Goal: Task Accomplishment & Management: Complete application form

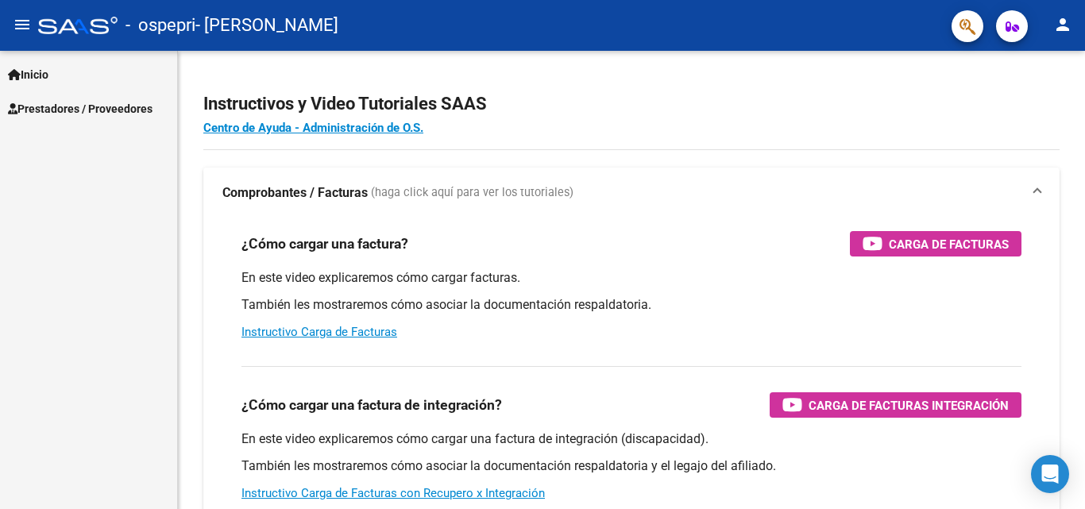
scroll to position [11690, 0]
click at [48, 72] on span "Inicio" at bounding box center [28, 74] width 40 height 17
click at [33, 175] on span "Prestadores / Proveedores" at bounding box center [80, 176] width 145 height 17
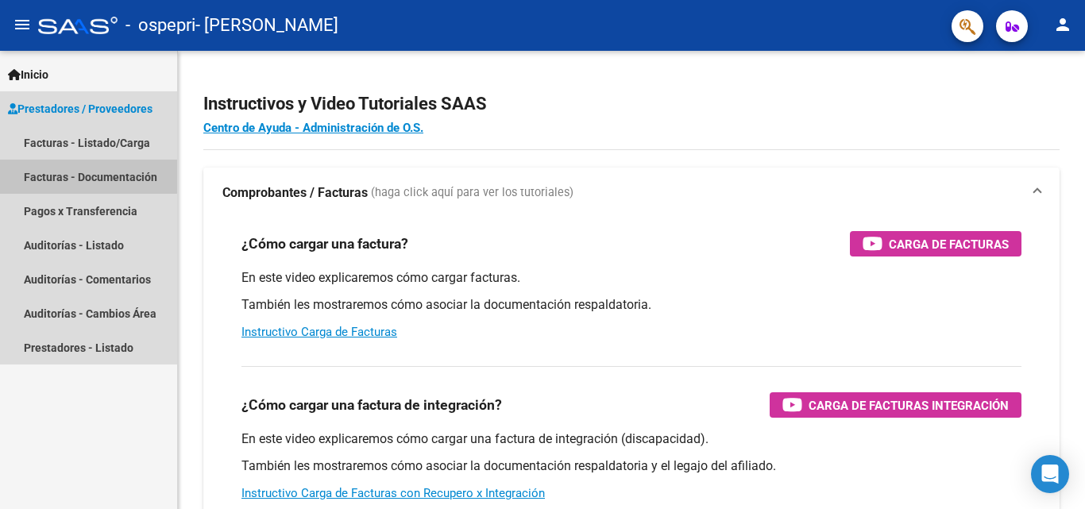
click at [87, 176] on link "Facturas - Documentación" at bounding box center [88, 177] width 177 height 34
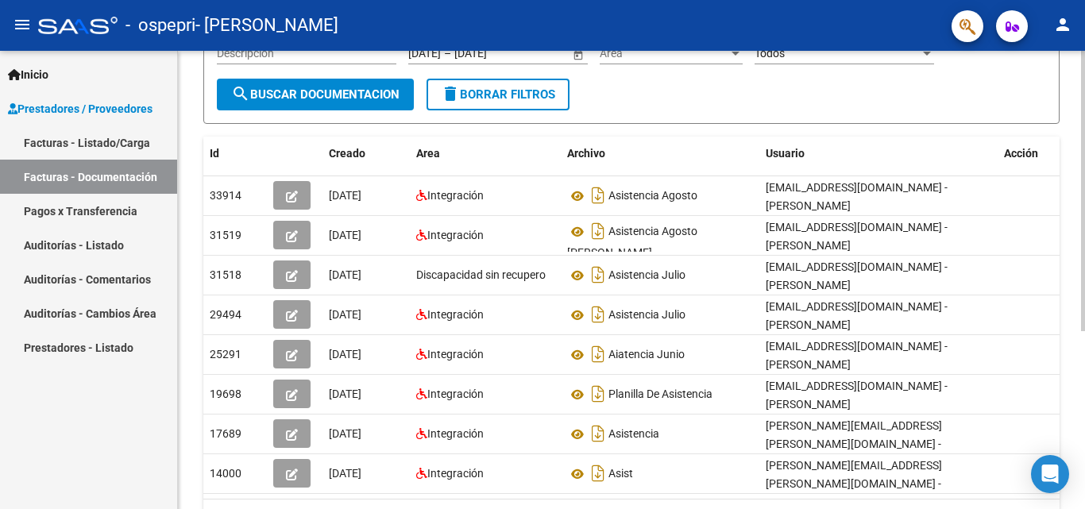
scroll to position [205, 0]
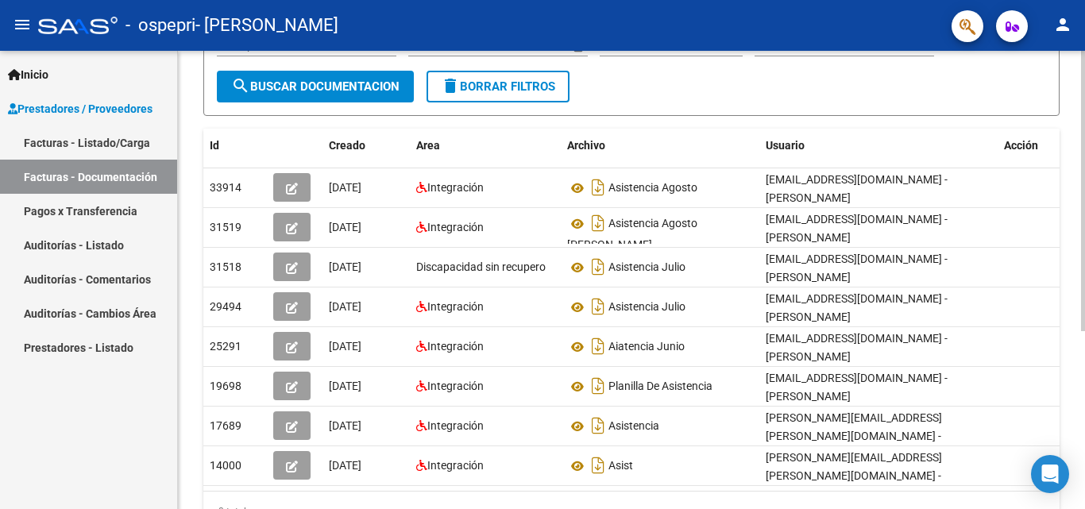
click at [1084, 348] on div at bounding box center [1083, 322] width 4 height 280
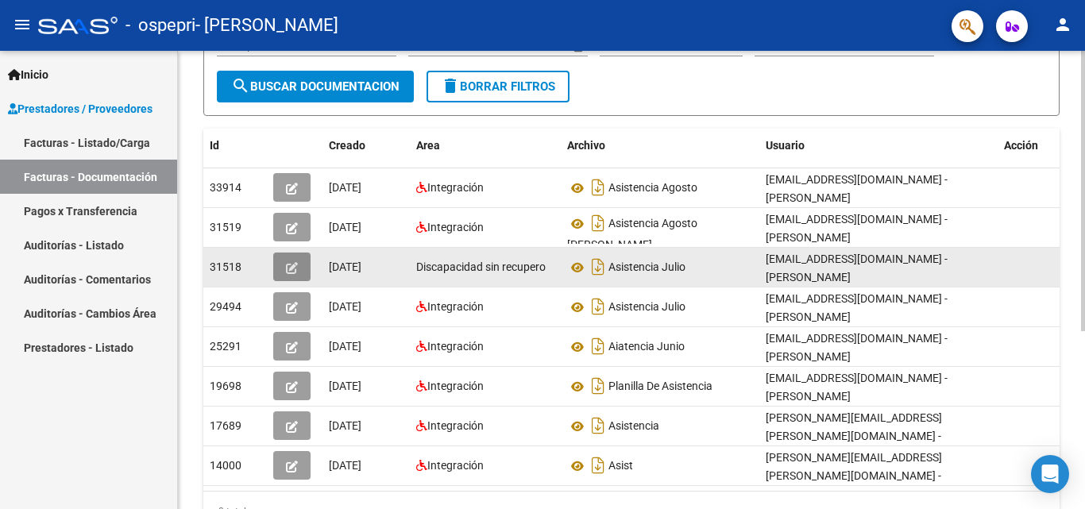
click at [290, 266] on icon "button" at bounding box center [292, 268] width 12 height 12
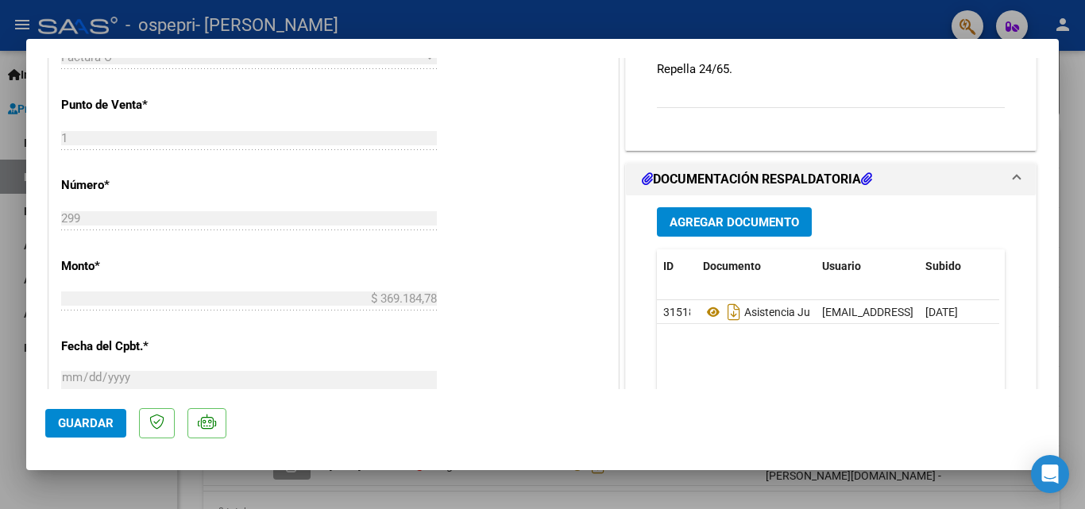
scroll to position [482, 0]
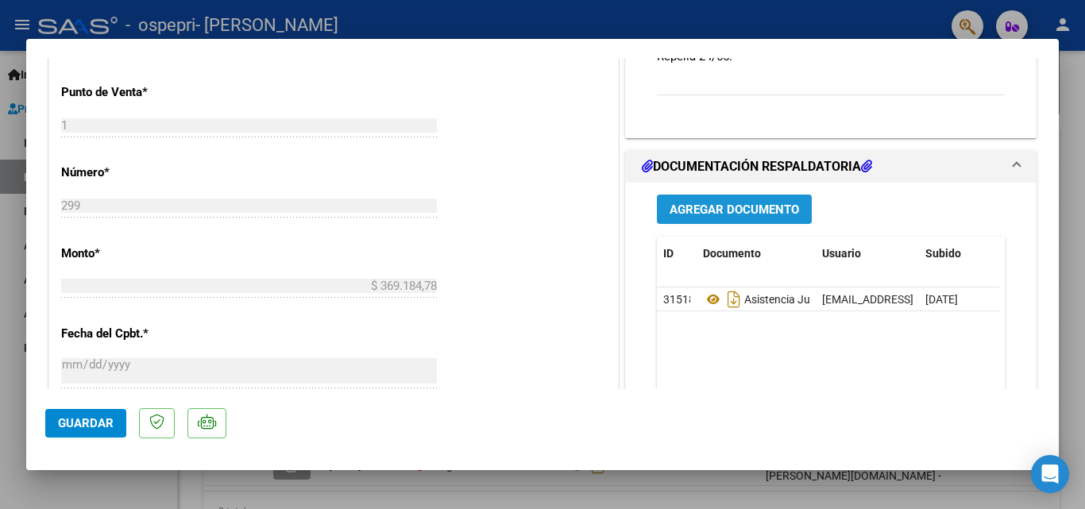
click at [762, 214] on span "Agregar Documento" at bounding box center [733, 209] width 129 height 14
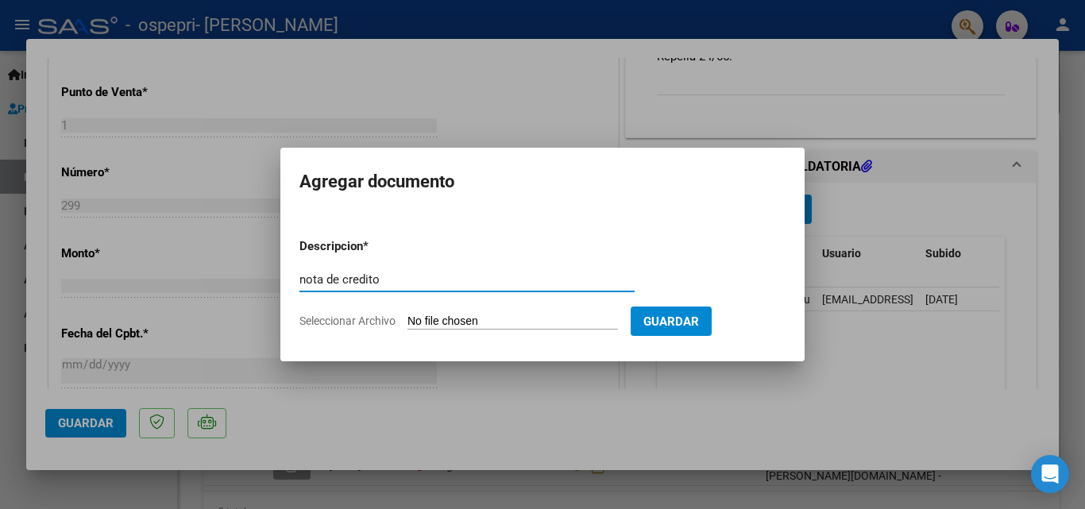
type input "nota de credito"
click at [379, 322] on span "Seleccionar Archivo" at bounding box center [347, 320] width 96 height 13
click at [407, 322] on input "Seleccionar Archivo" at bounding box center [512, 321] width 210 height 15
type input "C:\fakepath\27264561448_013_00001_00000030.pdf"
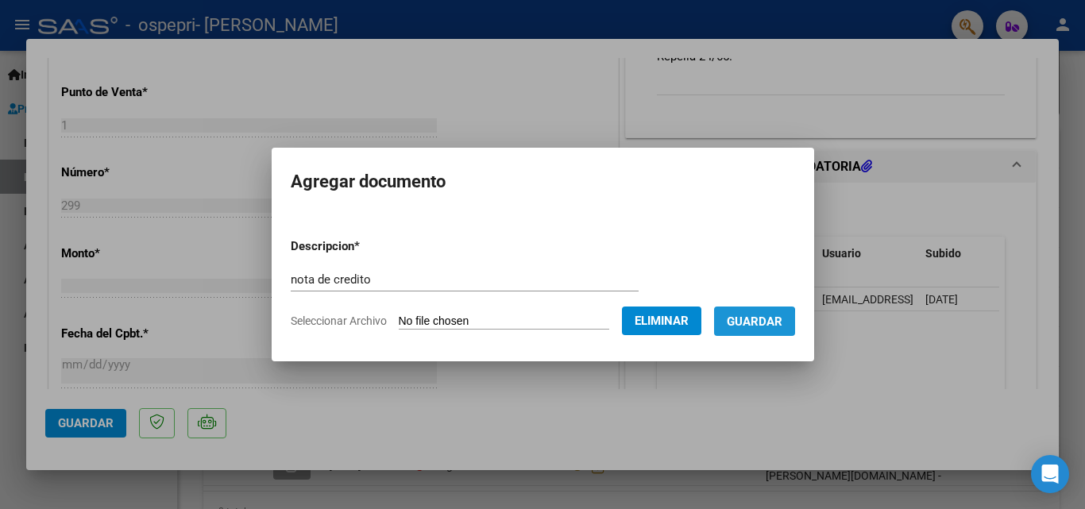
click at [747, 323] on span "Guardar" at bounding box center [754, 321] width 56 height 14
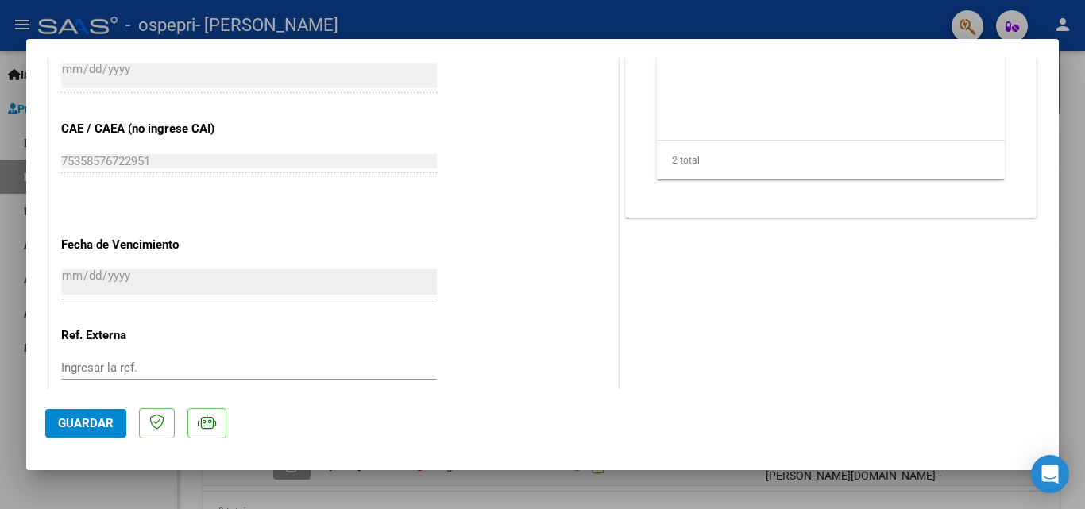
scroll to position [879, 0]
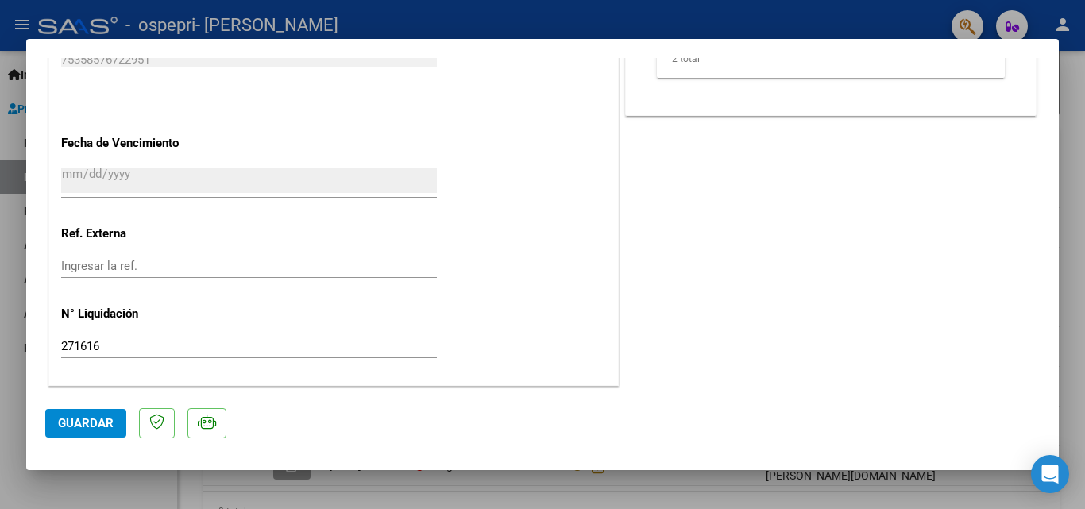
click at [64, 422] on span "Guardar" at bounding box center [86, 423] width 56 height 14
click at [78, 418] on span "Guardar" at bounding box center [86, 423] width 56 height 14
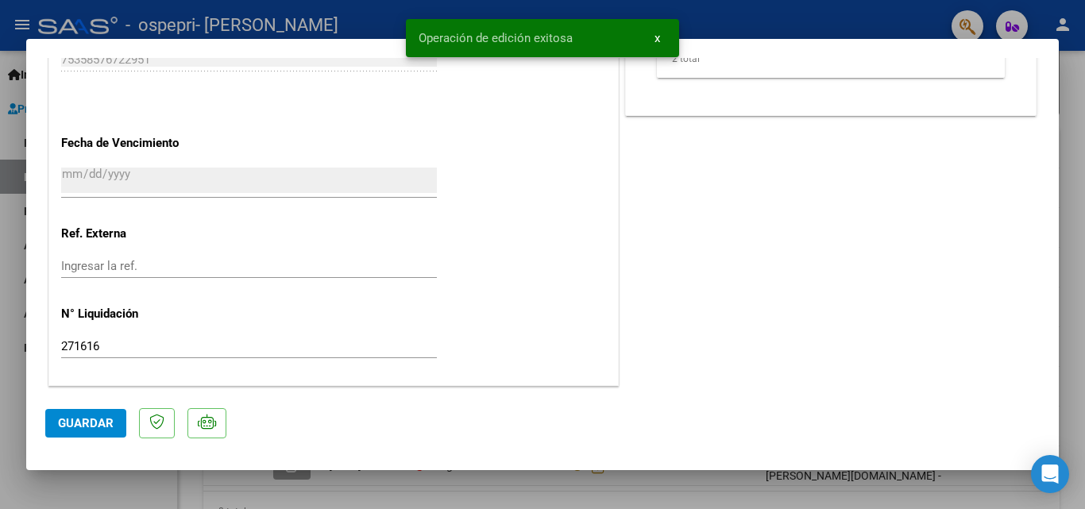
click at [1081, 105] on div at bounding box center [542, 254] width 1085 height 509
type input "$ 0,00"
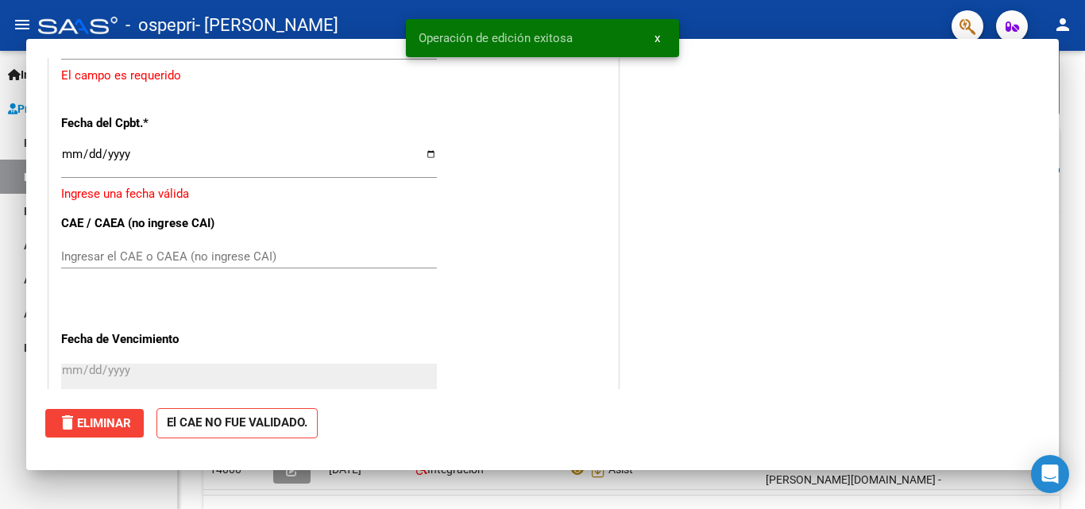
scroll to position [907, 0]
